Goal: Transaction & Acquisition: Download file/media

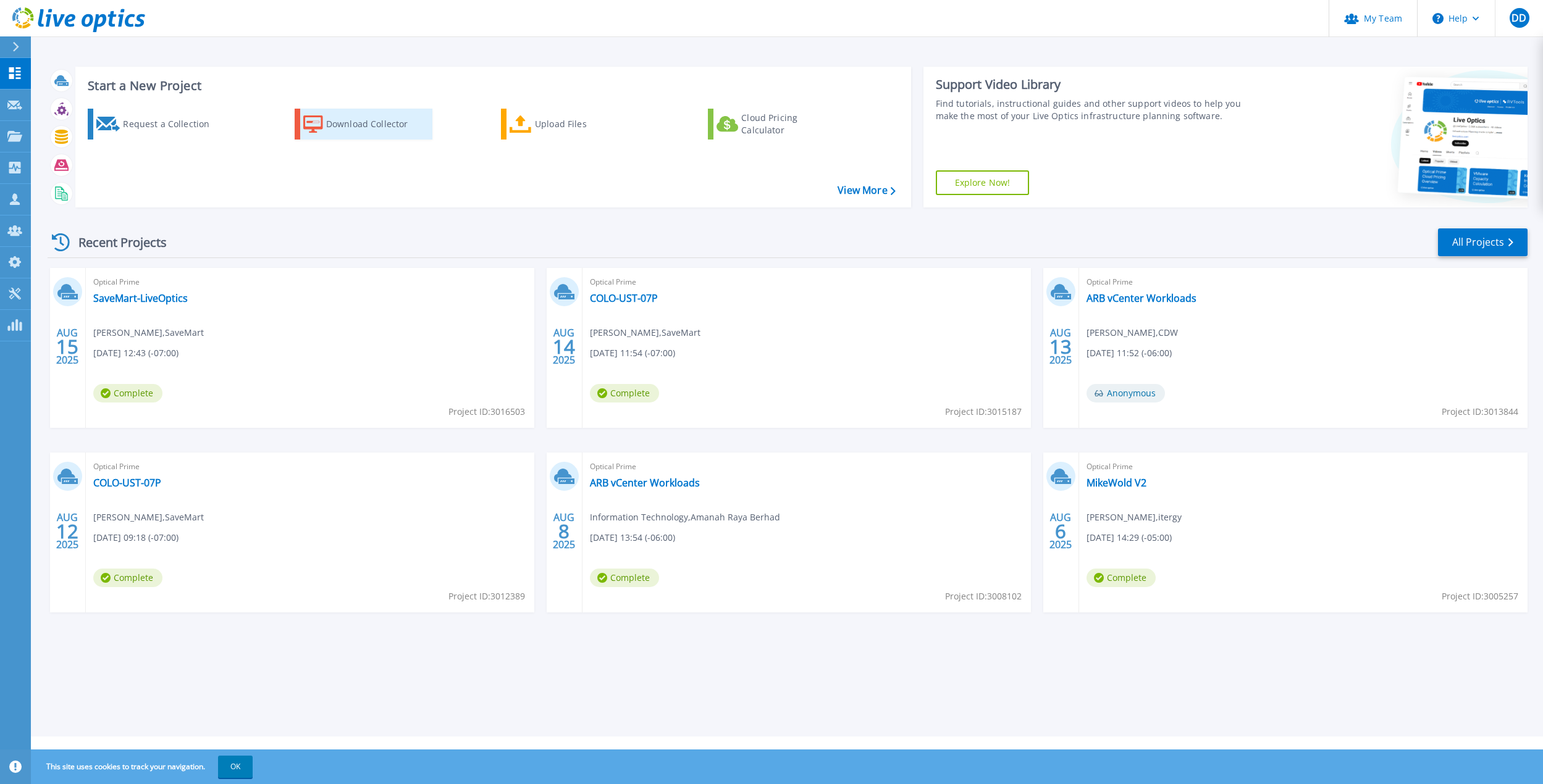
click at [331, 124] on div "Download Collector" at bounding box center [375, 124] width 99 height 25
